Goal: Task Accomplishment & Management: Use online tool/utility

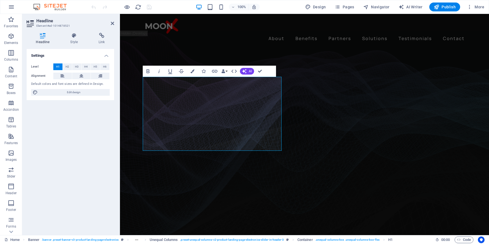
click at [130, 69] on figure at bounding box center [304, 141] width 369 height 208
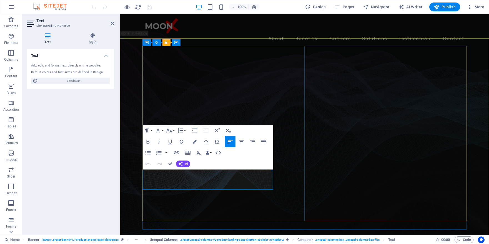
drag, startPoint x: 238, startPoint y: 186, endPoint x: 144, endPoint y: 174, distance: 95.1
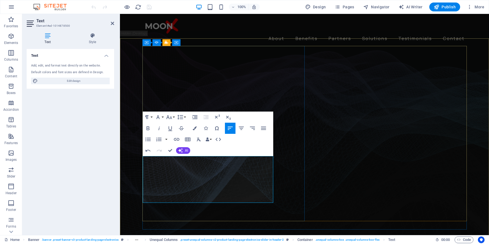
drag, startPoint x: 234, startPoint y: 201, endPoint x: 144, endPoint y: 157, distance: 100.0
copy p "We turn innovation into impact by linking visionary ideas with world-class manu…"
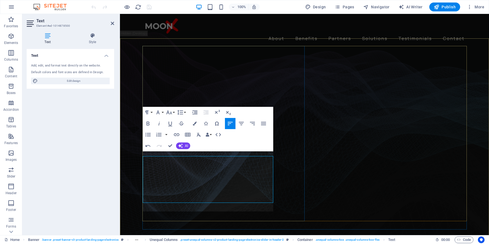
scroll to position [2466, 1]
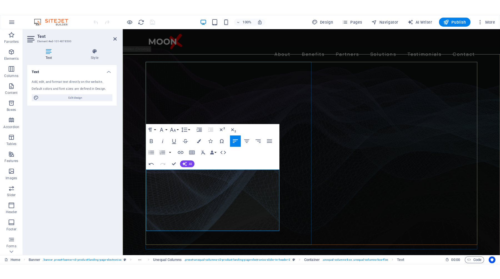
scroll to position [2464, 1]
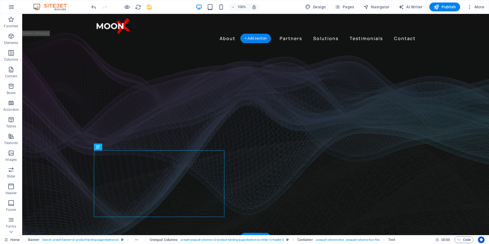
click at [442, 130] on figure at bounding box center [255, 141] width 467 height 208
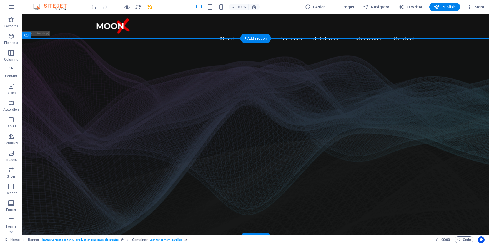
click at [437, 139] on figure at bounding box center [255, 141] width 467 height 208
click at [438, 29] on div "About Benefits Partners Solutions Testimonials Contact Menu" at bounding box center [255, 30] width 467 height 33
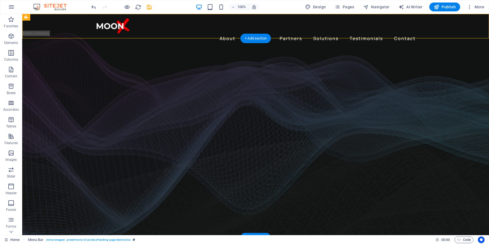
click at [76, 109] on figure at bounding box center [255, 141] width 467 height 208
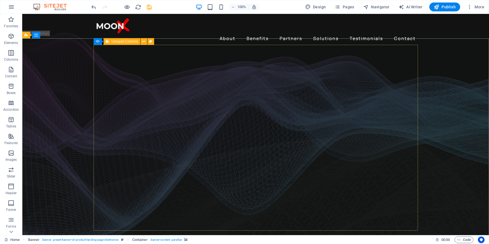
click at [118, 42] on span "Unequal Columns" at bounding box center [125, 41] width 26 height 3
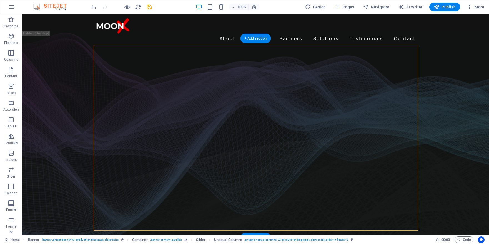
click at [46, 113] on figure at bounding box center [255, 141] width 467 height 208
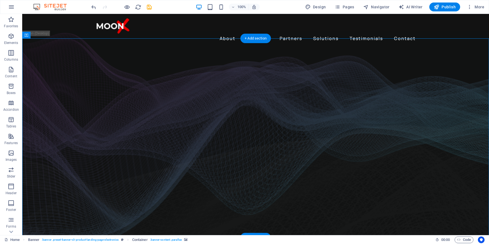
click at [446, 135] on figure at bounding box center [255, 141] width 467 height 208
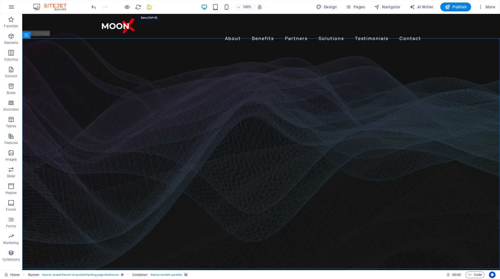
click at [150, 8] on icon "save" at bounding box center [149, 7] width 6 height 6
checkbox input "false"
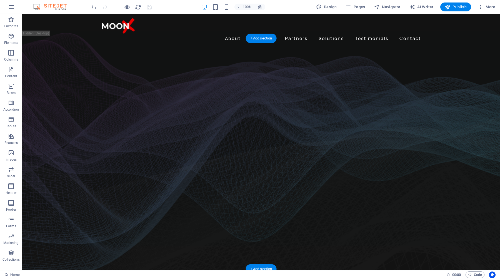
click at [455, 105] on figure at bounding box center [261, 157] width 478 height 241
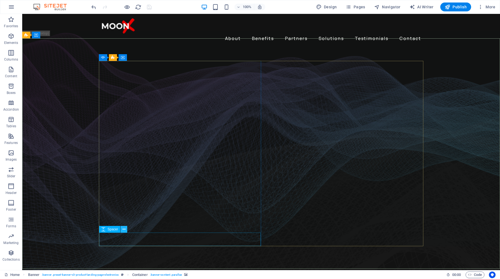
click at [124, 231] on icon at bounding box center [123, 229] width 3 height 6
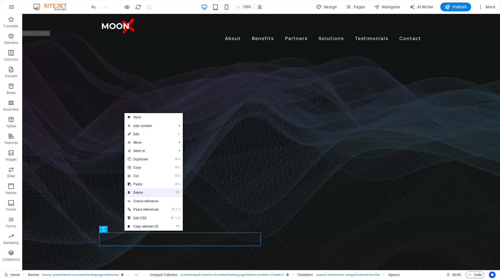
click at [145, 190] on link "⌦ Delete" at bounding box center [142, 192] width 37 height 8
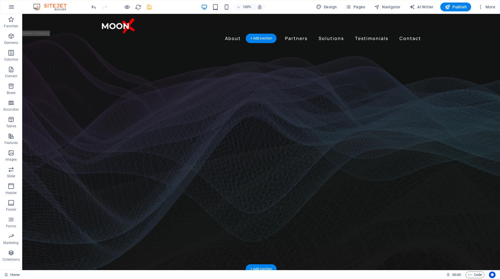
click at [456, 141] on figure at bounding box center [261, 157] width 478 height 241
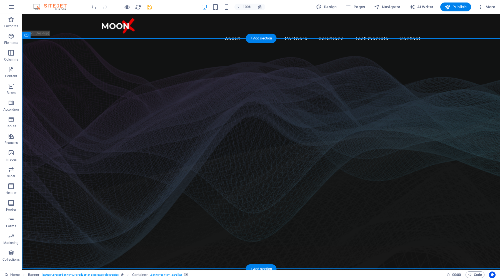
click at [443, 111] on figure at bounding box center [261, 157] width 478 height 241
click at [78, 77] on figure at bounding box center [261, 157] width 478 height 241
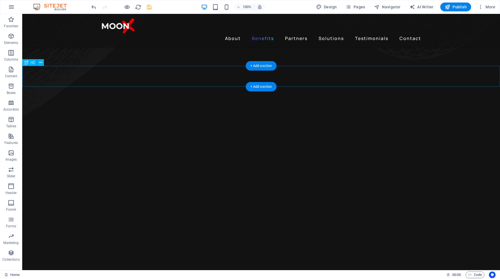
scroll to position [532, 0]
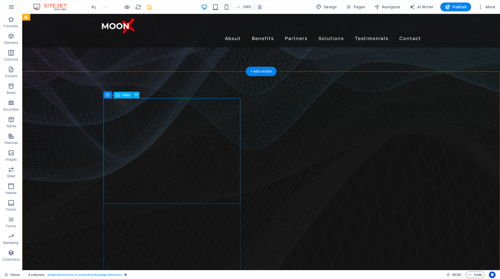
scroll to position [0, 0]
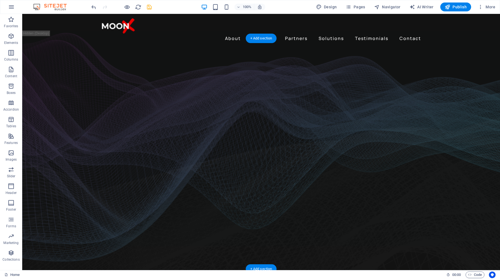
click at [56, 110] on figure at bounding box center [261, 150] width 478 height 226
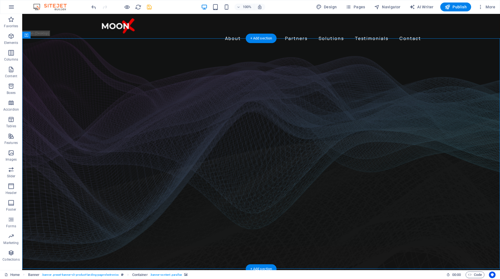
click at [457, 136] on figure at bounding box center [261, 150] width 478 height 226
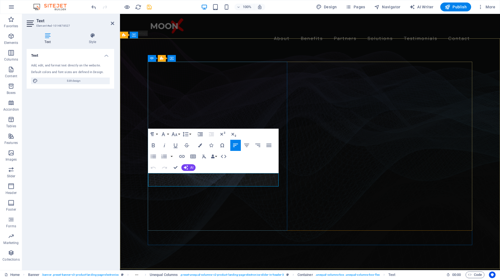
drag, startPoint x: 247, startPoint y: 184, endPoint x: 149, endPoint y: 181, distance: 98.1
